Goal: Task Accomplishment & Management: Complete application form

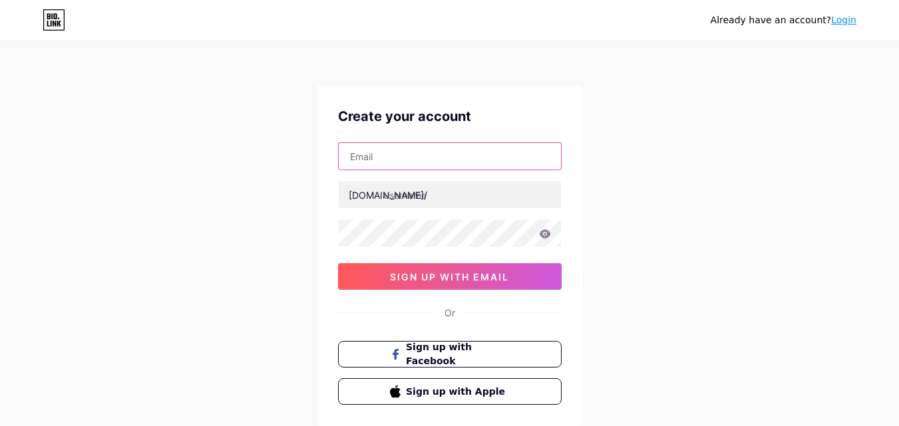
click at [438, 160] on input "text" at bounding box center [450, 156] width 222 height 27
type input "[EMAIL_ADDRESS][DOMAIN_NAME]"
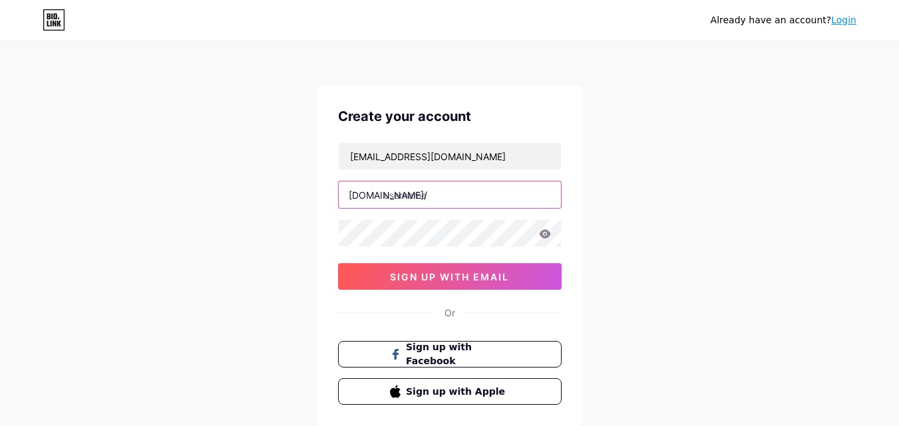
click at [408, 196] on input "text" at bounding box center [450, 195] width 222 height 27
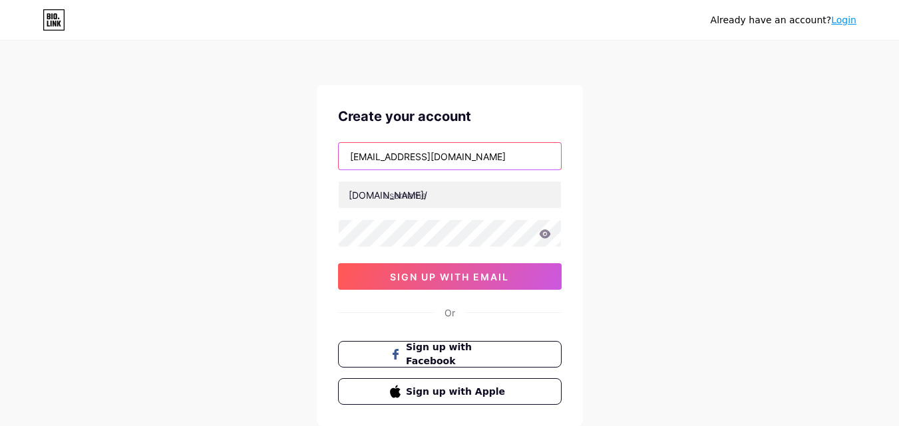
click at [380, 163] on input "[EMAIL_ADDRESS][DOMAIN_NAME]" at bounding box center [450, 156] width 222 height 27
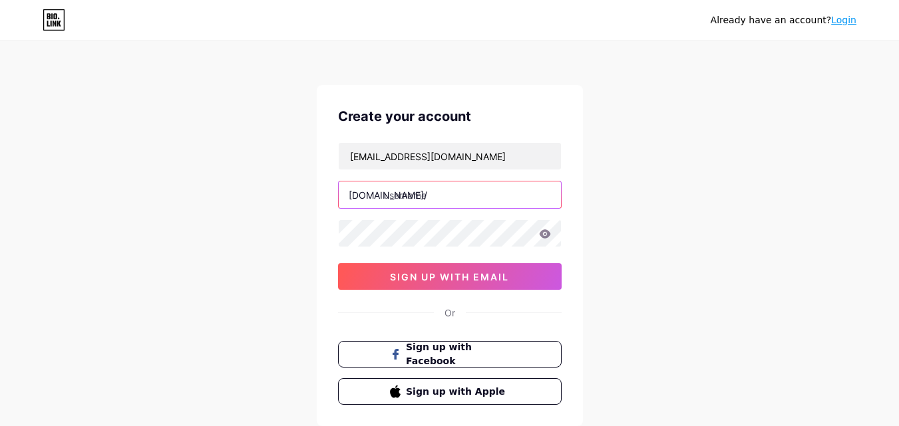
click at [420, 190] on input "text" at bounding box center [450, 195] width 222 height 27
paste input "wilmakelleru"
type input "wilmakelleru"
click at [550, 232] on icon at bounding box center [545, 234] width 12 height 9
click at [543, 237] on icon at bounding box center [544, 234] width 11 height 9
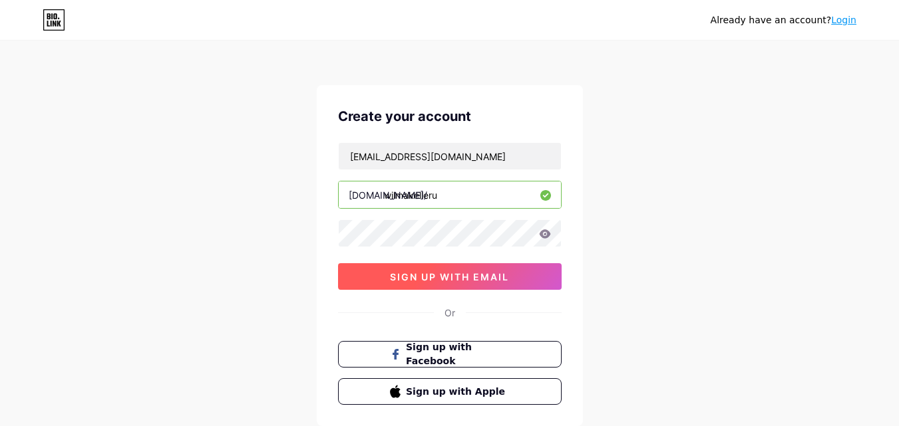
click at [480, 282] on span "sign up with email" at bounding box center [449, 276] width 119 height 11
